Goal: Information Seeking & Learning: Understand process/instructions

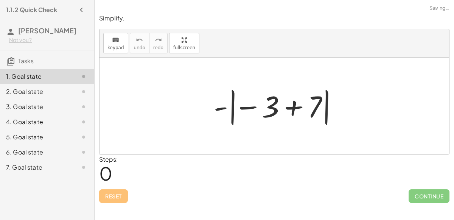
click at [69, 114] on div "2. Goal state" at bounding box center [47, 121] width 94 height 15
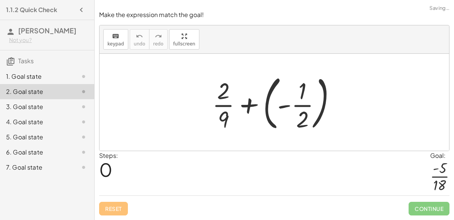
click at [68, 102] on div at bounding box center [77, 106] width 21 height 9
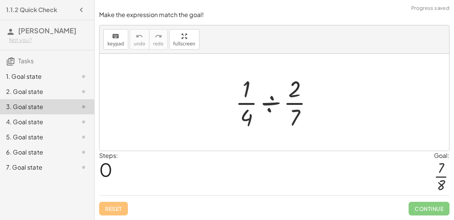
click at [65, 118] on div "4. Goal state" at bounding box center [36, 121] width 61 height 9
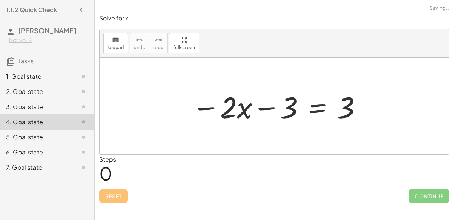
click at [63, 160] on div "5. Goal state" at bounding box center [47, 167] width 94 height 15
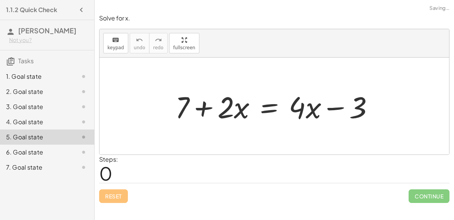
click at [62, 149] on div "6. Goal state" at bounding box center [36, 151] width 61 height 9
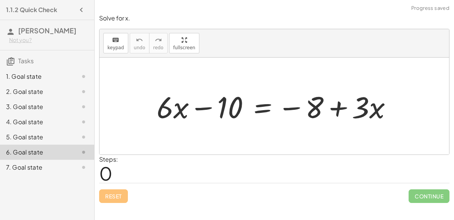
click at [61, 168] on div "7. Goal state" at bounding box center [36, 167] width 61 height 9
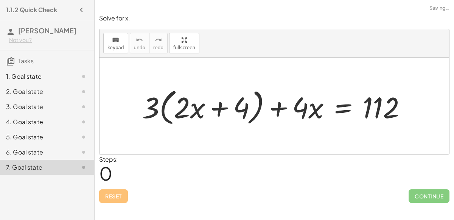
click at [58, 73] on div "1. Goal state" at bounding box center [36, 76] width 61 height 9
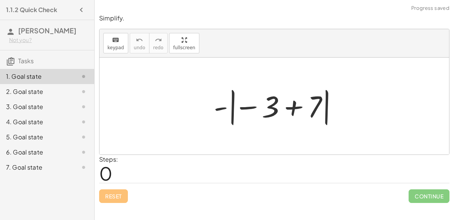
click at [289, 109] on div at bounding box center [277, 106] width 135 height 42
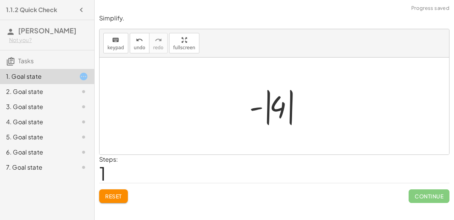
click at [274, 105] on div at bounding box center [277, 106] width 64 height 42
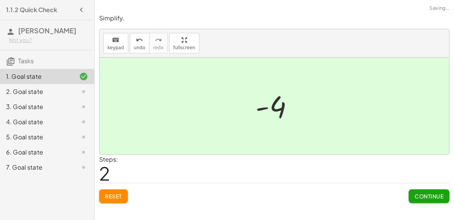
click at [427, 197] on span "Continue" at bounding box center [429, 196] width 29 height 7
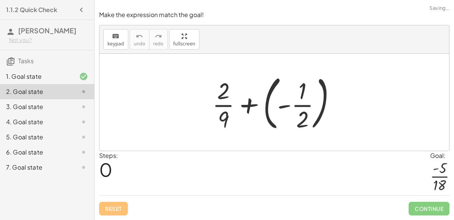
click at [310, 107] on div at bounding box center [276, 102] width 137 height 63
click at [230, 104] on div at bounding box center [276, 102] width 137 height 63
click at [225, 113] on div at bounding box center [276, 102] width 137 height 63
click at [253, 105] on div at bounding box center [276, 102] width 137 height 63
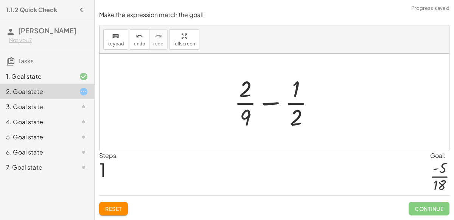
click at [274, 105] on div at bounding box center [277, 102] width 94 height 58
click at [246, 121] on div at bounding box center [277, 102] width 94 height 58
click at [245, 87] on div at bounding box center [277, 102] width 94 height 58
click at [289, 117] on div at bounding box center [277, 102] width 94 height 58
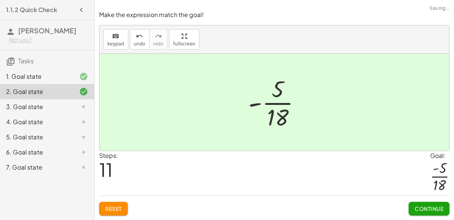
click at [427, 210] on span "Continue" at bounding box center [429, 208] width 29 height 7
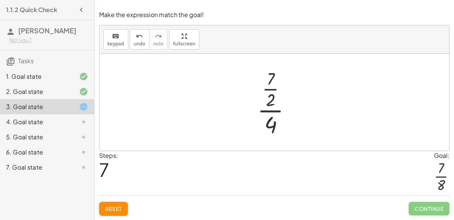
click at [116, 203] on button "Reset" at bounding box center [113, 209] width 29 height 14
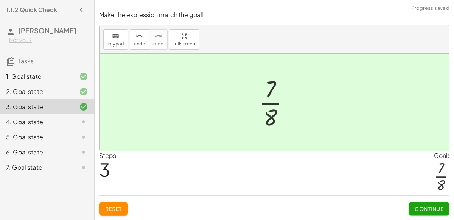
click at [421, 210] on span "Continue" at bounding box center [429, 208] width 29 height 7
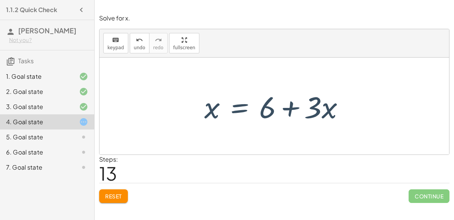
click at [113, 201] on button "Reset" at bounding box center [113, 196] width 29 height 14
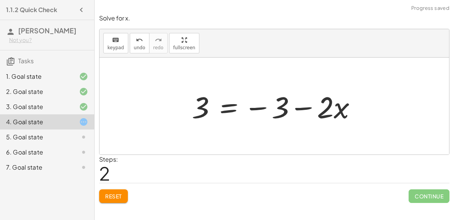
click at [75, 160] on div "5. Goal state" at bounding box center [47, 167] width 94 height 15
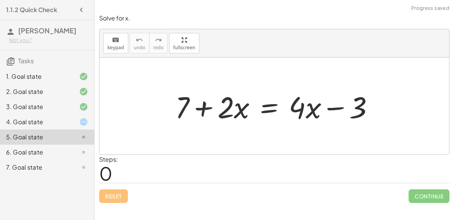
click at [77, 10] on icon "button" at bounding box center [81, 9] width 9 height 9
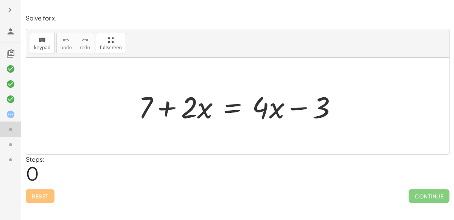
click at [14, 11] on button "button" at bounding box center [10, 10] width 14 height 14
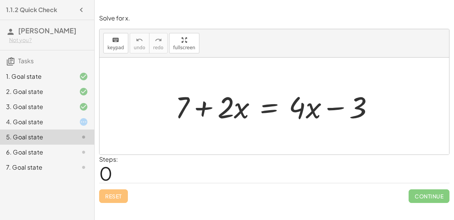
click at [270, 106] on div at bounding box center [277, 106] width 212 height 39
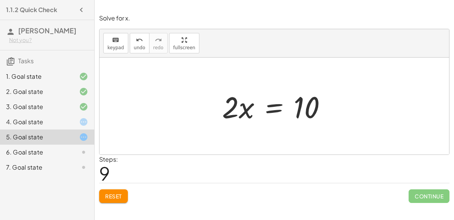
click at [74, 142] on div "5. Goal state" at bounding box center [47, 136] width 94 height 15
click at [88, 145] on div "6. Goal state" at bounding box center [47, 151] width 94 height 15
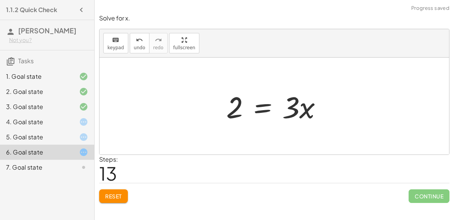
click at [74, 161] on div "7. Goal state" at bounding box center [47, 167] width 94 height 15
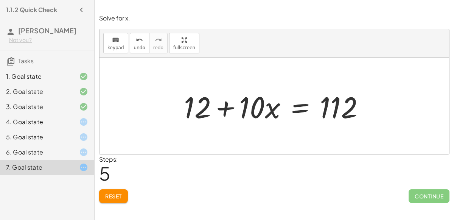
click at [25, 79] on div "1. Goal state" at bounding box center [36, 76] width 61 height 9
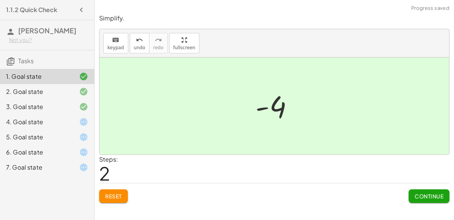
click at [25, 114] on div "2. Goal state" at bounding box center [47, 121] width 94 height 15
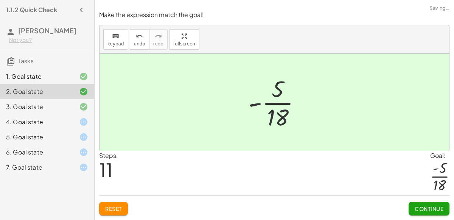
click at [29, 106] on div "3. Goal state" at bounding box center [36, 106] width 61 height 9
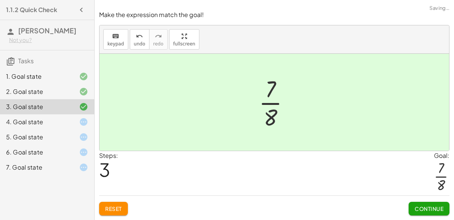
click at [35, 121] on div "4. Goal state" at bounding box center [36, 121] width 61 height 9
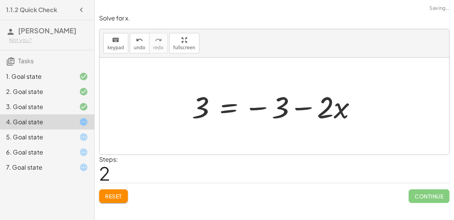
click at [31, 138] on div "5. Goal state" at bounding box center [36, 136] width 61 height 9
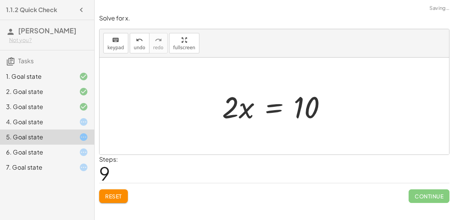
click at [31, 152] on div "6. Goal state" at bounding box center [36, 151] width 61 height 9
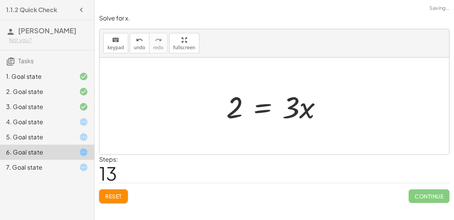
click at [33, 171] on div "7. Goal state" at bounding box center [47, 167] width 94 height 15
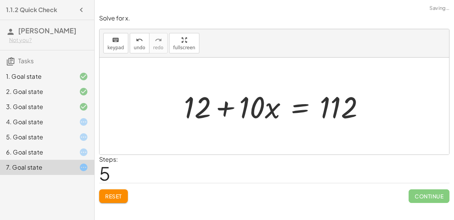
click at [33, 123] on div "4. Goal state" at bounding box center [36, 121] width 61 height 9
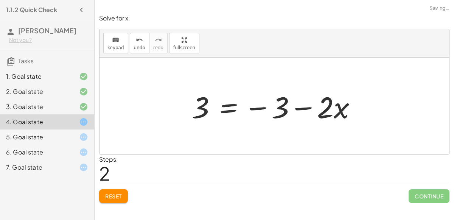
click at [31, 137] on div "5. Goal state" at bounding box center [36, 136] width 61 height 9
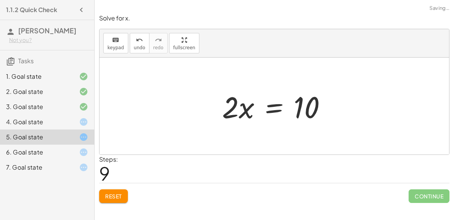
click at [29, 151] on div "6. Goal state" at bounding box center [36, 151] width 61 height 9
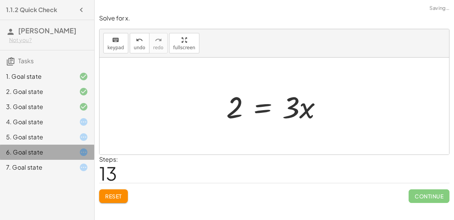
click at [32, 144] on div "4. Goal state" at bounding box center [47, 151] width 94 height 15
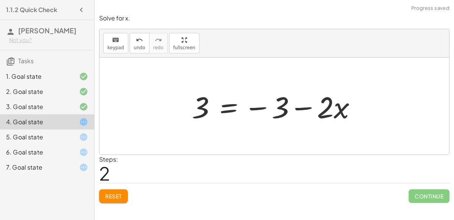
click at [115, 195] on span "Reset" at bounding box center [113, 196] width 17 height 7
